Goal: Task Accomplishment & Management: Manage account settings

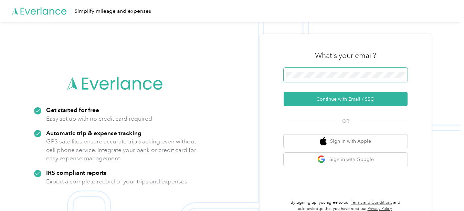
click at [335, 69] on span at bounding box center [346, 74] width 124 height 14
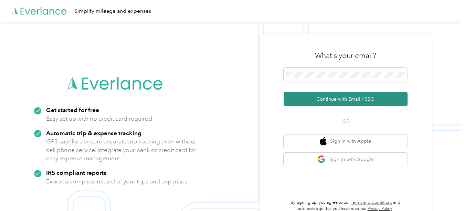
click at [330, 96] on button "Continue with Email / SSO" at bounding box center [346, 99] width 124 height 14
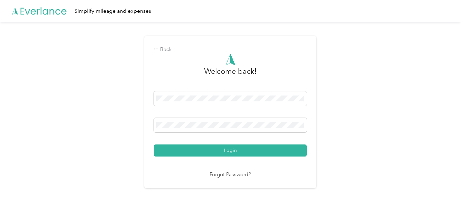
click at [236, 146] on button "Login" at bounding box center [230, 150] width 153 height 12
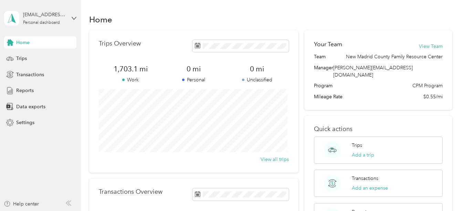
scroll to position [34, 0]
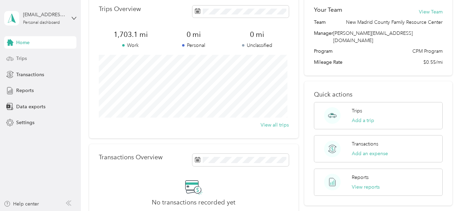
click at [13, 56] on icon at bounding box center [10, 59] width 8 height 8
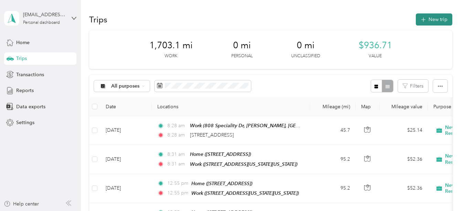
click at [419, 21] on icon "button" at bounding box center [423, 20] width 8 height 8
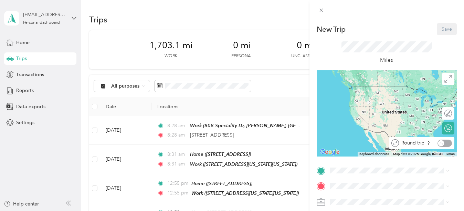
click at [446, 144] on div "Round trip" at bounding box center [425, 142] width 53 height 7
click at [438, 143] on div "Round trip" at bounding box center [425, 142] width 53 height 7
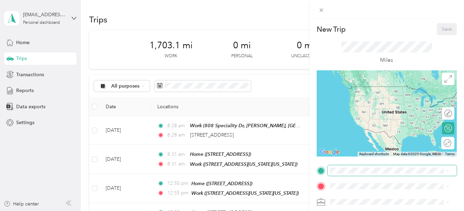
click at [344, 174] on span at bounding box center [392, 170] width 129 height 11
click at [373, 137] on span "[STREET_ADDRESS]" at bounding box center [365, 140] width 44 height 6
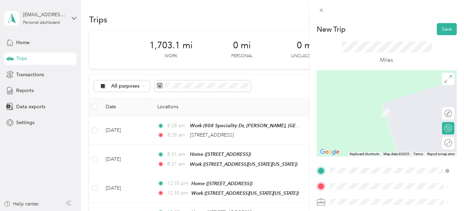
click at [339, 210] on div "New Trip Save This trip cannot be edited because it is either under review, app…" at bounding box center [230, 211] width 461 height 0
click at [336, 182] on span at bounding box center [392, 185] width 129 height 11
click at [340, 173] on div "TEAM Work [STREET_ADDRESS][US_STATE][US_STATE]" at bounding box center [390, 174] width 114 height 19
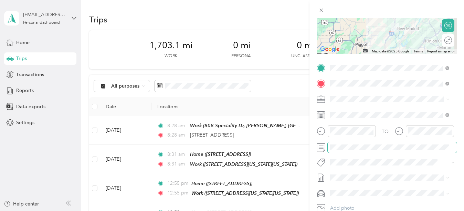
scroll to position [103, 0]
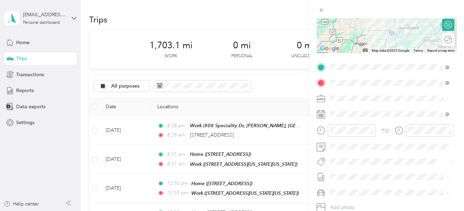
click at [347, 93] on span at bounding box center [392, 98] width 129 height 11
click at [344, 123] on span "New Madrid County Family Resource Center" at bounding box center [381, 122] width 97 height 6
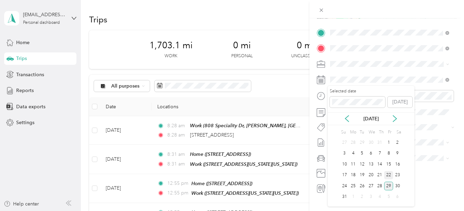
click at [387, 175] on div "22" at bounding box center [388, 175] width 9 height 9
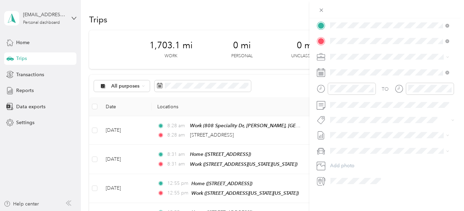
scroll to position [151, 0]
click at [345, 99] on span at bounding box center [392, 104] width 129 height 11
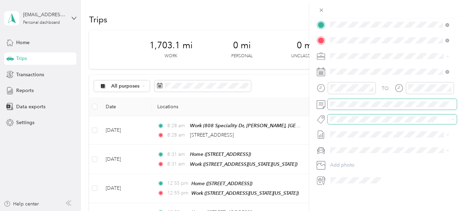
scroll to position [0, 0]
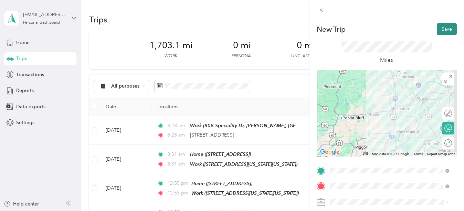
click at [440, 29] on button "Save" at bounding box center [447, 29] width 20 height 12
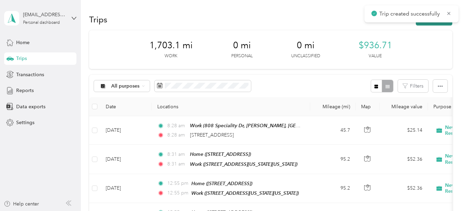
click at [435, 23] on button "New trip" at bounding box center [434, 19] width 36 height 12
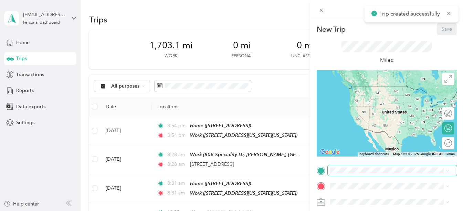
click at [345, 166] on span at bounding box center [392, 170] width 129 height 11
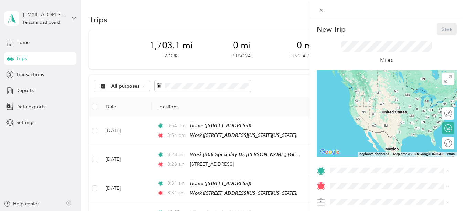
click at [354, 137] on span "[STREET_ADDRESS]" at bounding box center [365, 140] width 44 height 6
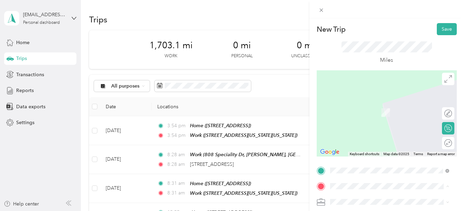
click at [342, 172] on div "TEAM Work [STREET_ADDRESS][US_STATE][US_STATE]" at bounding box center [390, 174] width 114 height 19
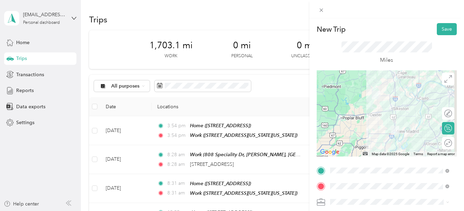
scroll to position [103, 0]
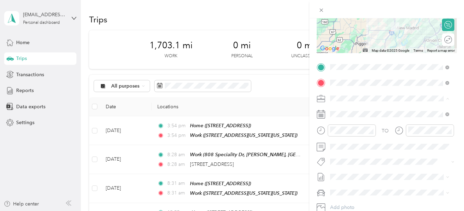
click at [345, 118] on li "New Madrid County Family Resource Center" at bounding box center [390, 122] width 124 height 12
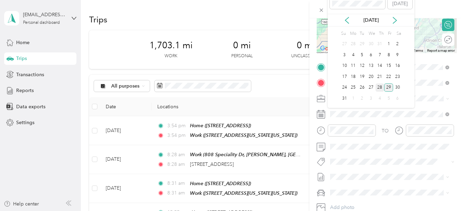
click at [381, 87] on div "28" at bounding box center [380, 87] width 9 height 9
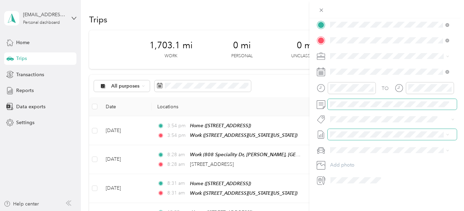
scroll to position [0, 0]
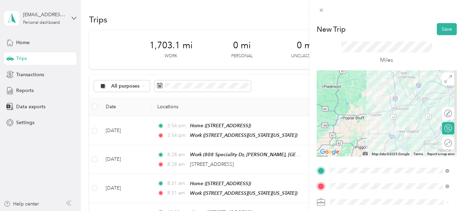
click at [447, 143] on circle at bounding box center [448, 142] width 7 height 7
click at [438, 142] on div at bounding box center [441, 143] width 6 height 6
click at [442, 26] on button "Save" at bounding box center [447, 29] width 20 height 12
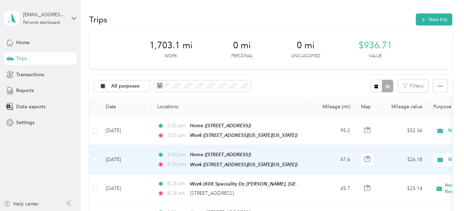
click at [125, 153] on td "[DATE]" at bounding box center [126, 159] width 52 height 29
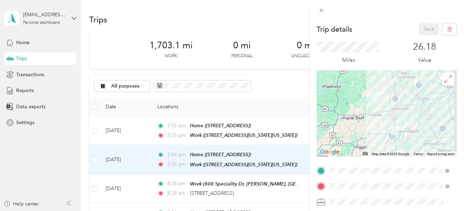
click at [440, 142] on div at bounding box center [387, 113] width 140 height 86
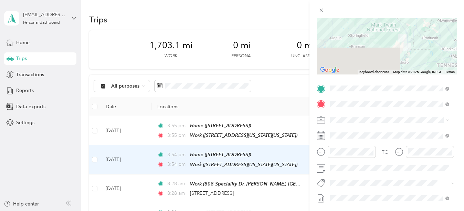
scroll to position [151, 0]
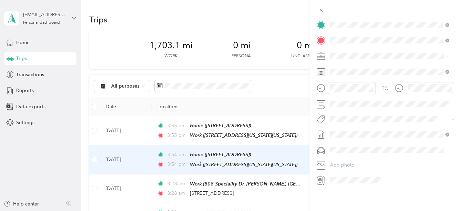
click at [95, 157] on div "Trip details Save This trip cannot be edited because it is either under review,…" at bounding box center [232, 105] width 464 height 211
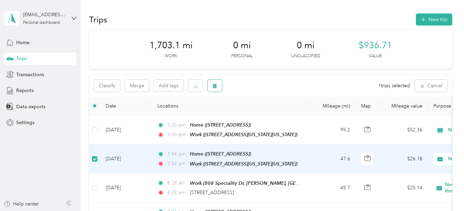
click at [216, 84] on icon "button" at bounding box center [214, 85] width 5 height 5
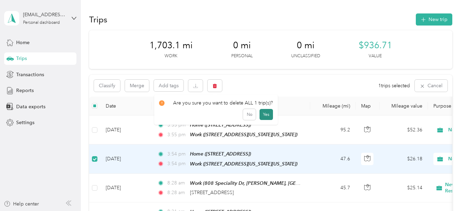
click at [264, 113] on button "Yes" at bounding box center [266, 114] width 13 height 11
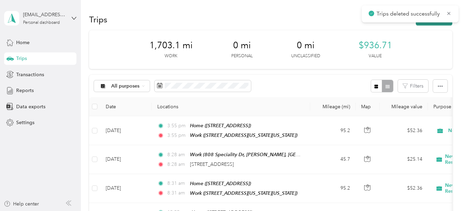
click at [431, 25] on button "New trip" at bounding box center [434, 19] width 36 height 12
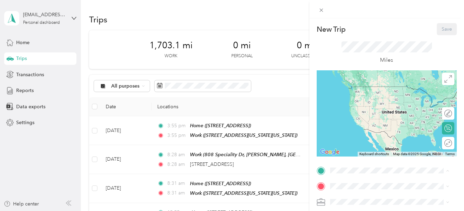
click at [355, 129] on div "Home [STREET_ADDRESS]" at bounding box center [365, 136] width 44 height 14
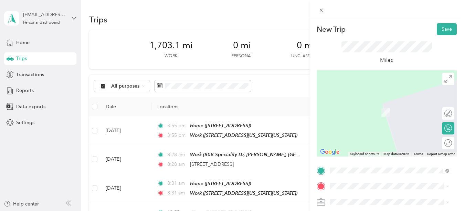
click at [342, 174] on div "TEAM Work [STREET_ADDRESS][US_STATE][US_STATE]" at bounding box center [390, 173] width 114 height 19
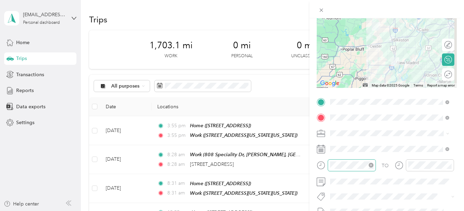
scroll to position [69, 0]
click at [349, 157] on span "New Madrid County Family Resource Center" at bounding box center [381, 157] width 97 height 6
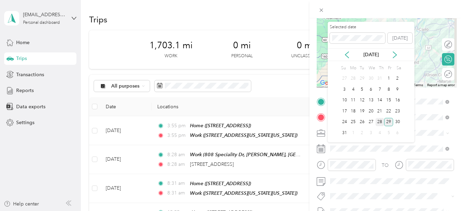
click at [380, 121] on div "28" at bounding box center [380, 122] width 9 height 9
click at [390, 110] on div "22" at bounding box center [388, 111] width 9 height 9
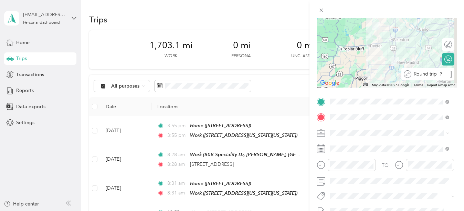
click at [450, 73] on div at bounding box center [451, 74] width 2 height 7
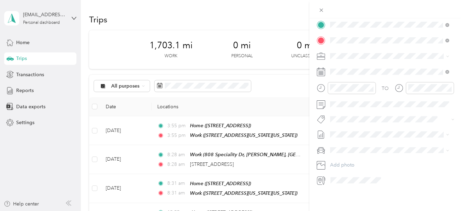
scroll to position [0, 0]
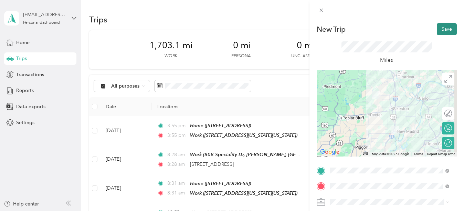
click at [442, 27] on button "Save" at bounding box center [447, 29] width 20 height 12
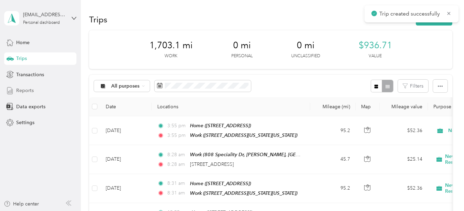
click at [35, 88] on div "Reports" at bounding box center [40, 90] width 72 height 12
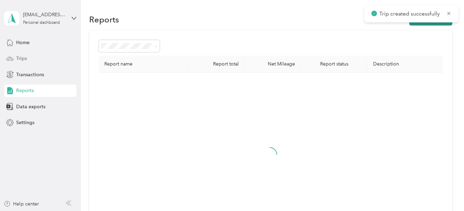
click at [425, 22] on button "New Report" at bounding box center [430, 19] width 43 height 12
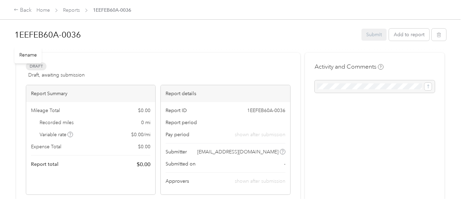
click at [55, 35] on h1 "1EEFEB60A-0036" at bounding box center [185, 35] width 342 height 17
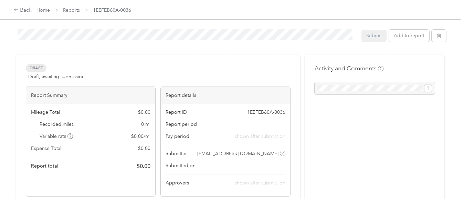
click at [0, 33] on html "Back Home Reports 1EEFEB60A-0036 1EEFEB60A-0036 Submit Add to report Draft Draf…" at bounding box center [230, 105] width 461 height 211
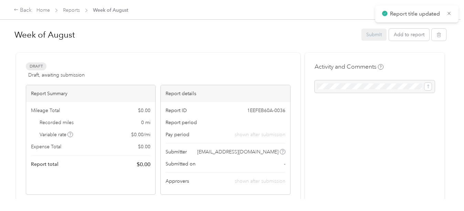
click at [71, 30] on h1 "Week of August" at bounding box center [185, 35] width 342 height 17
click at [121, 33] on h1 "Week of [DATE] and" at bounding box center [185, 35] width 342 height 17
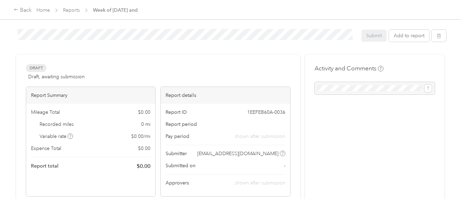
click at [247, 58] on div "Draft Draft, awaiting submission View activity & comments Report Summary Mileag…" at bounding box center [158, 210] width 284 height 312
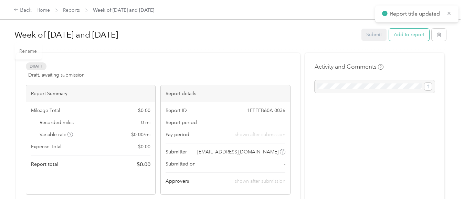
click at [397, 33] on button "Add to report" at bounding box center [409, 35] width 40 height 12
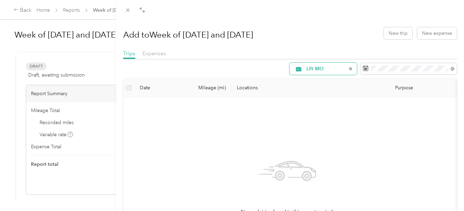
click at [345, 67] on div "Lift MO" at bounding box center [323, 69] width 67 height 12
click at [321, 81] on span "All Purposes" at bounding box center [351, 81] width 100 height 7
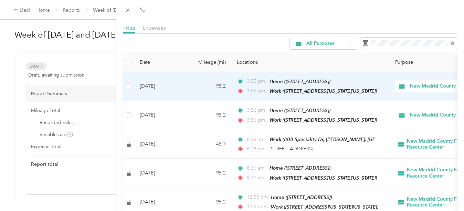
scroll to position [34, 0]
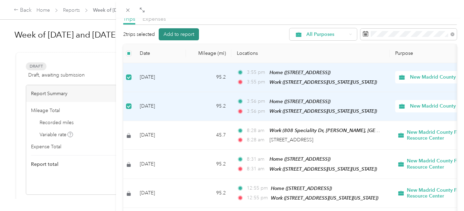
click at [178, 32] on button "Add to report" at bounding box center [179, 34] width 40 height 12
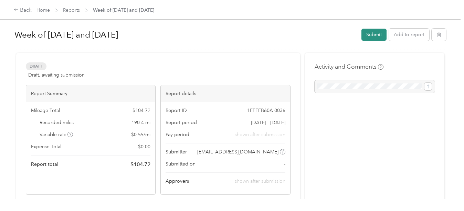
click at [372, 34] on button "Submit" at bounding box center [374, 35] width 25 height 12
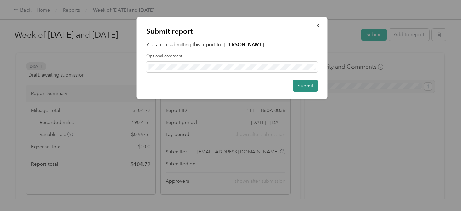
click at [306, 84] on button "Submit" at bounding box center [305, 86] width 25 height 12
